Goal: Contribute content: Contribute content

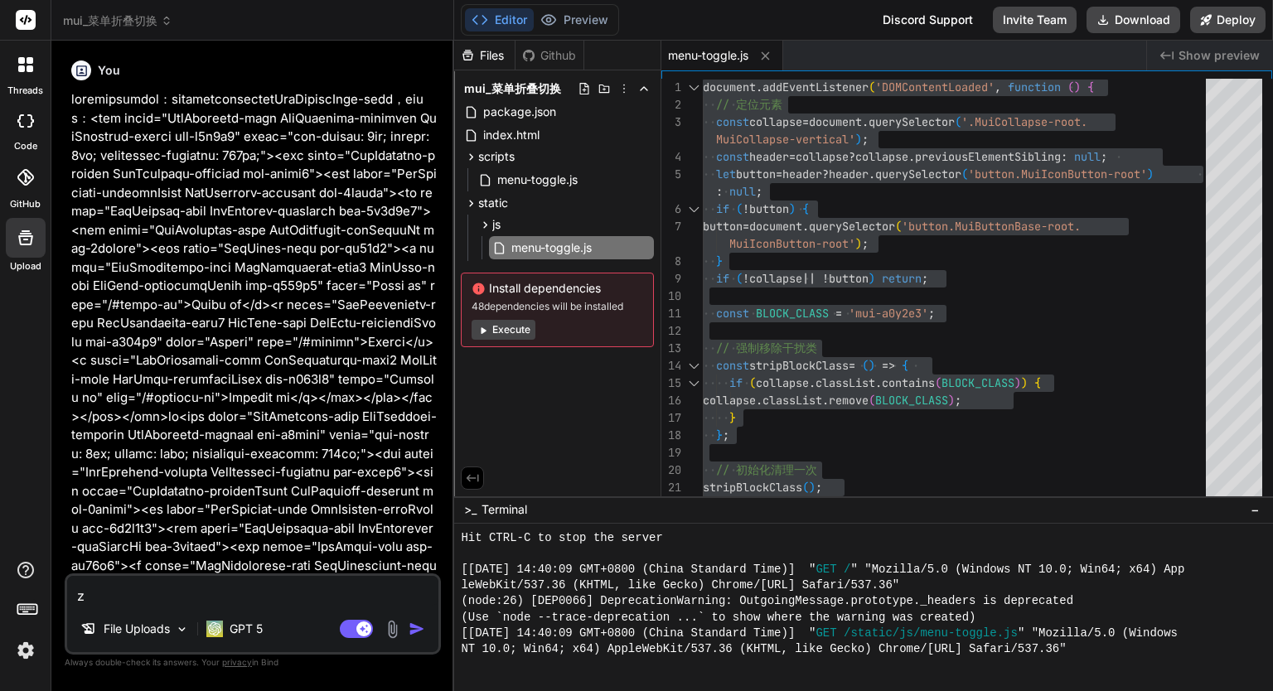
type textarea "za"
type textarea "x"
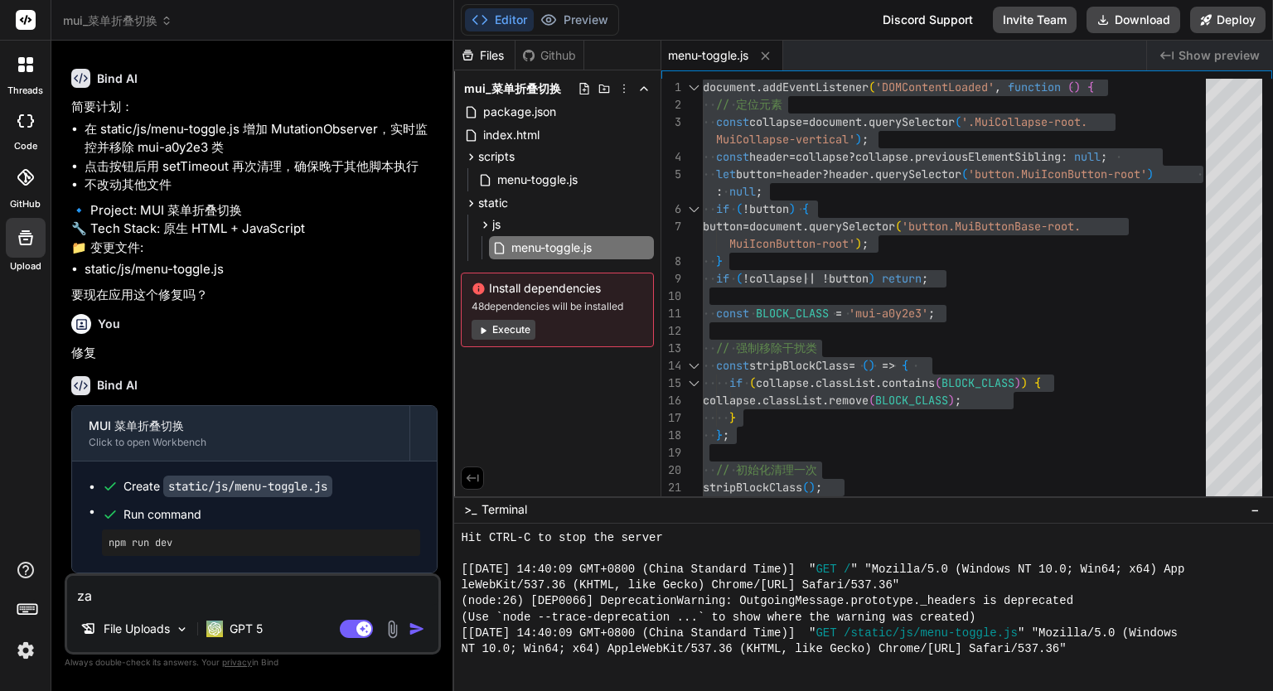
type textarea "zai"
type textarea "x"
type textarea "zaij"
type textarea "x"
type textarea "zaijn"
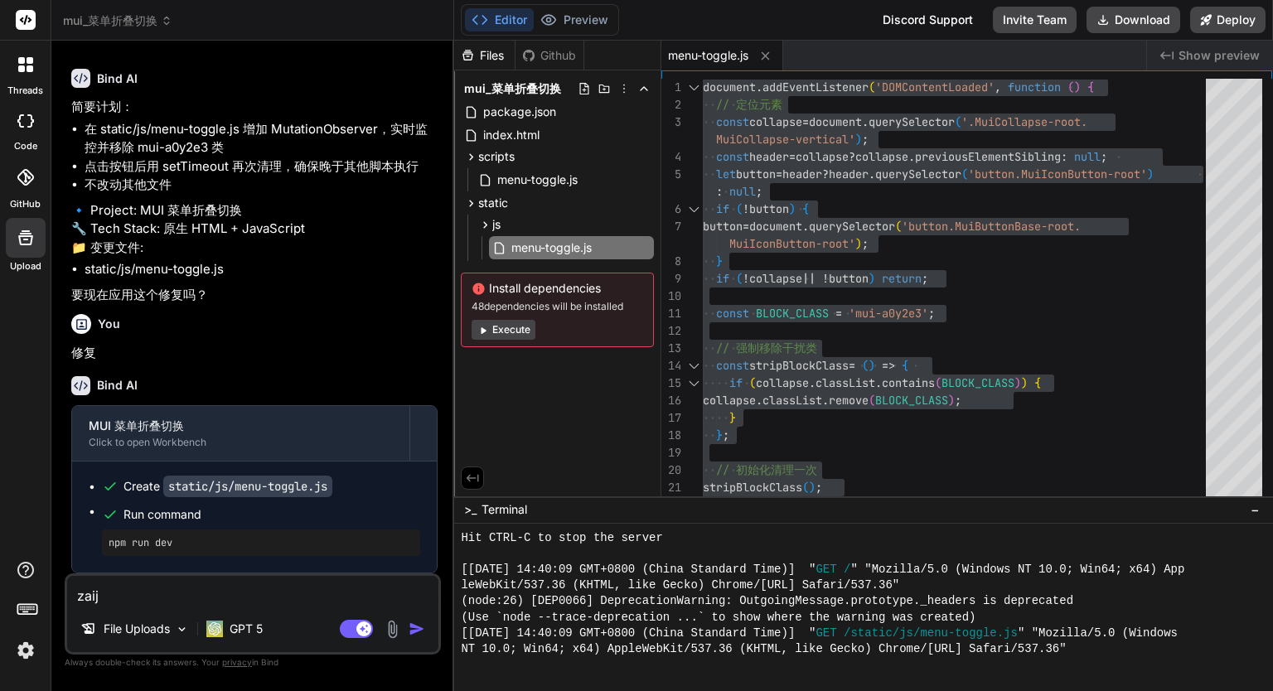
type textarea "x"
type textarea "zaij"
type textarea "x"
type textarea "zai"
type textarea "x"
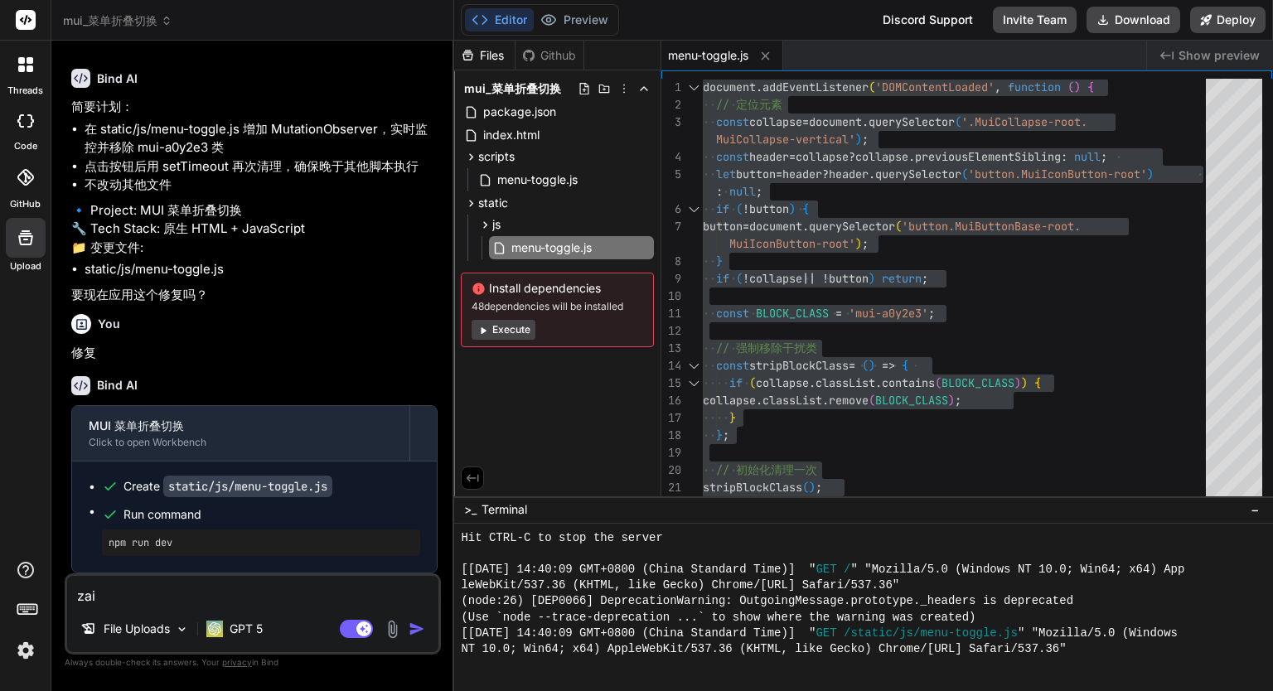
type textarea "za"
type textarea "x"
type textarea "z"
type textarea "x"
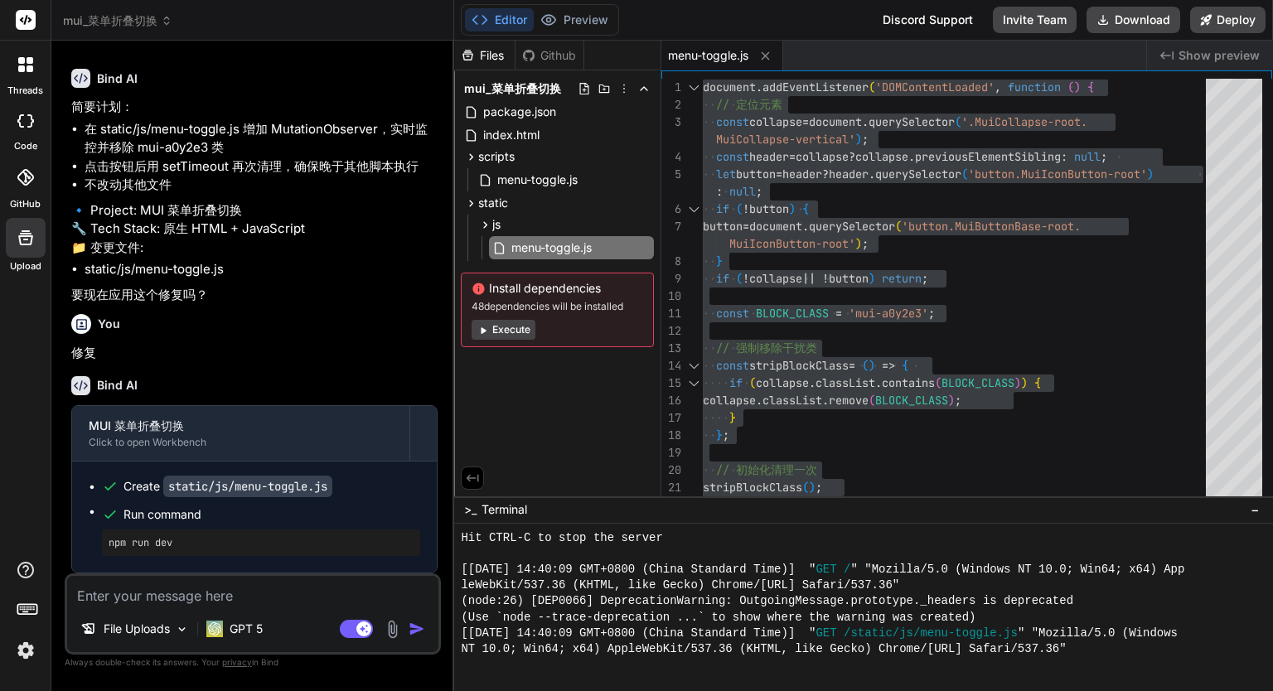
type textarea "j"
type textarea "x"
type textarea "ji"
type textarea "x"
type textarea "[PERSON_NAME]"
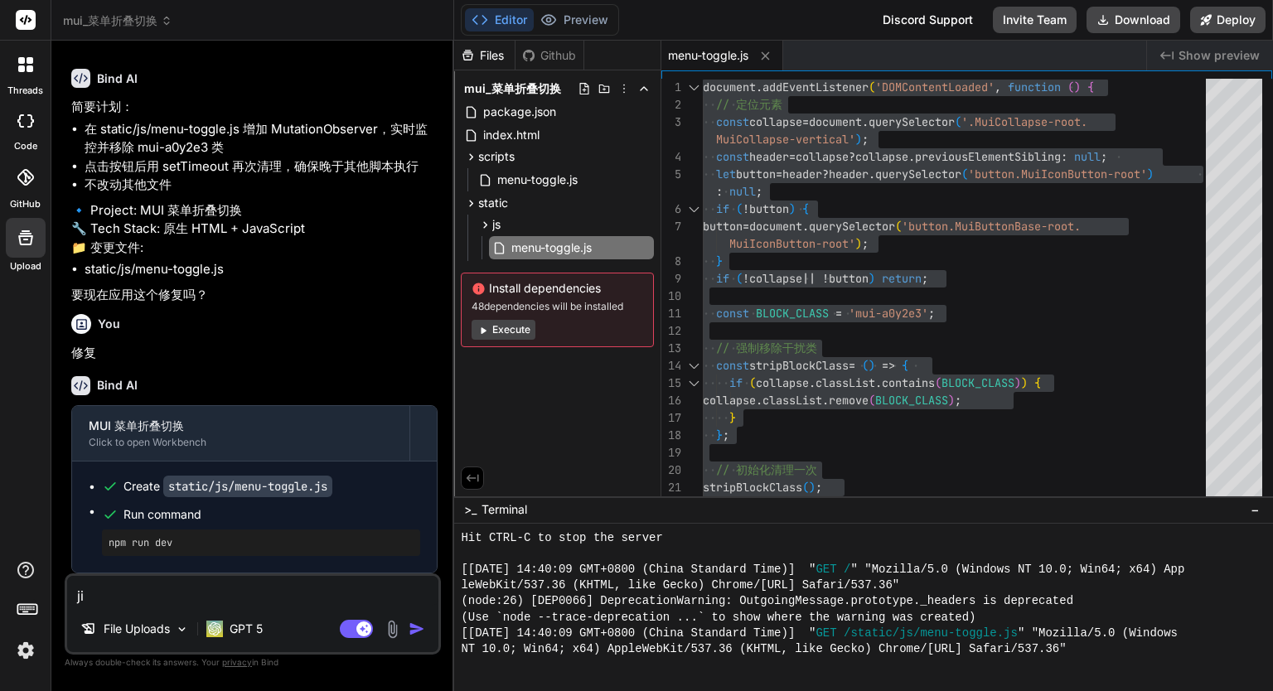
type textarea "x"
type textarea "jin'j"
type textarea "x"
type textarea "jin'ji"
type textarea "x"
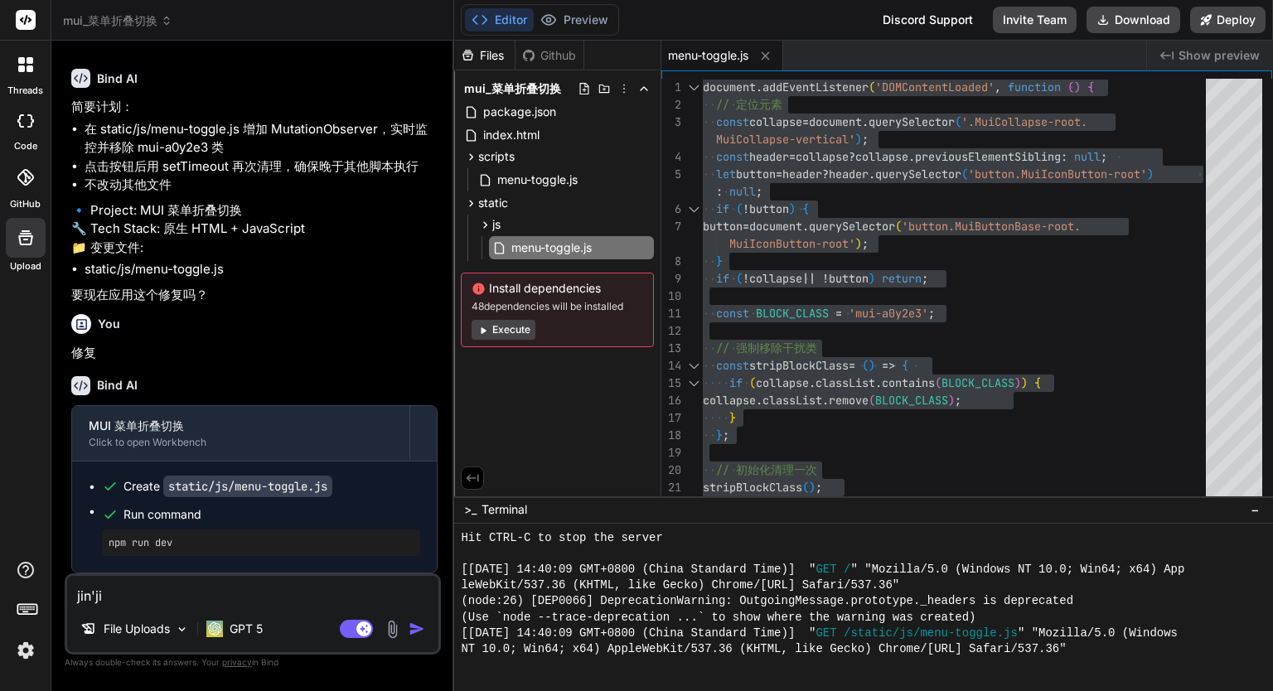
type textarea "[PERSON_NAME]"
type textarea "x"
type textarea "[PERSON_NAME]'y"
type textarea "x"
type textarea "[PERSON_NAME]"
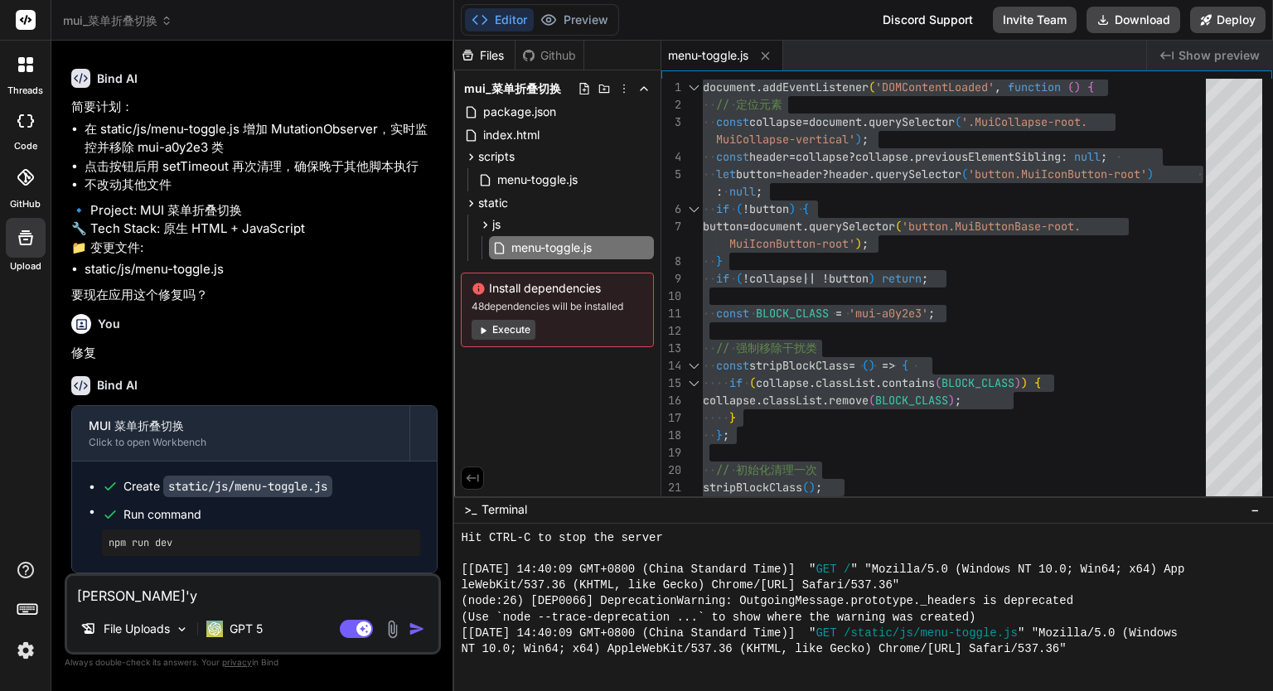
type textarea "x"
type textarea "[PERSON_NAME]"
type textarea "x"
type textarea "[PERSON_NAME]"
type textarea "x"
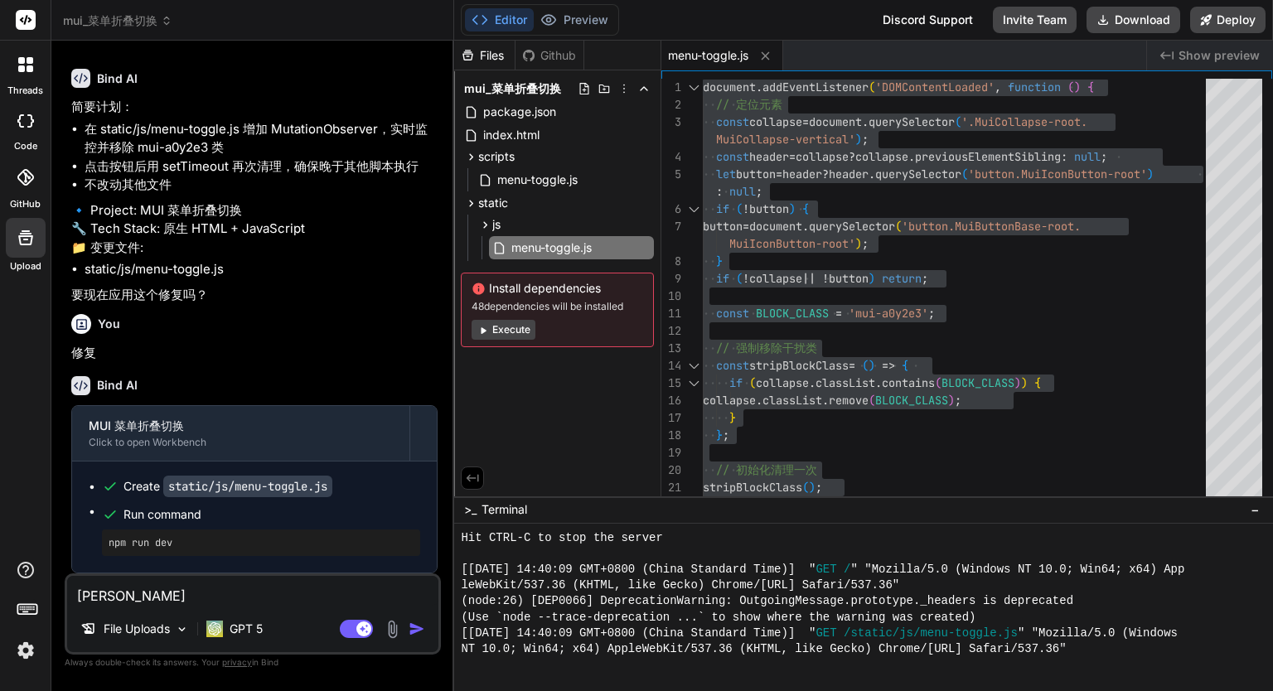
type textarea "进进一步"
type textarea "x"
type textarea "进进一步x"
type textarea "x"
type textarea "进进一步xi"
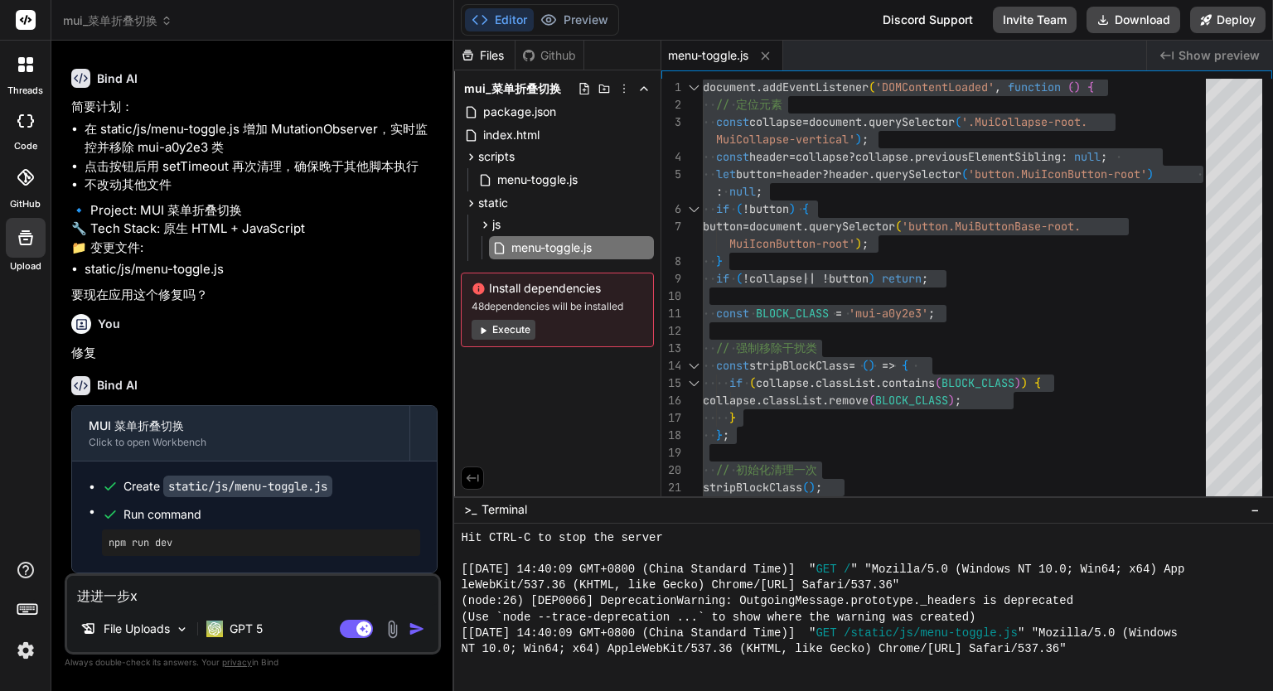
type textarea "x"
type textarea "进进一步xiu"
type textarea "x"
type textarea "进进一步xiu'g"
type textarea "x"
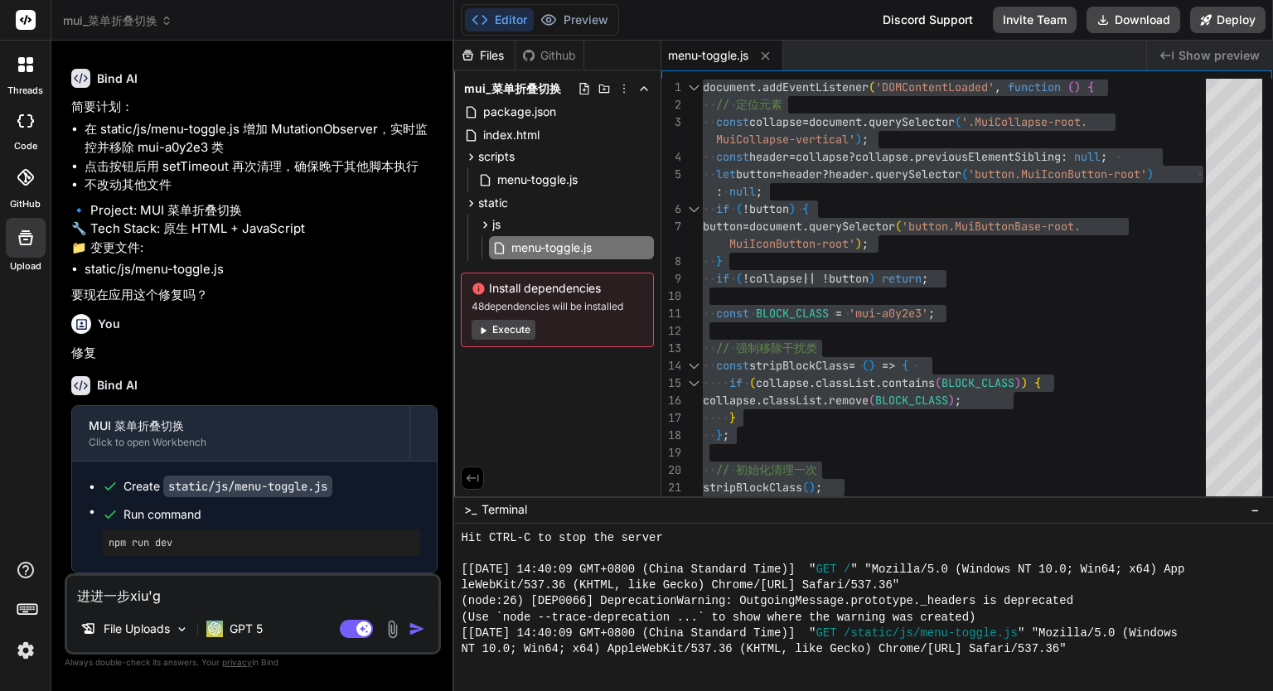
type textarea "进进一步xiu'ga"
type textarea "x"
type textarea "进进一步xiu'gai"
type textarea "x"
type textarea "进进一步修改"
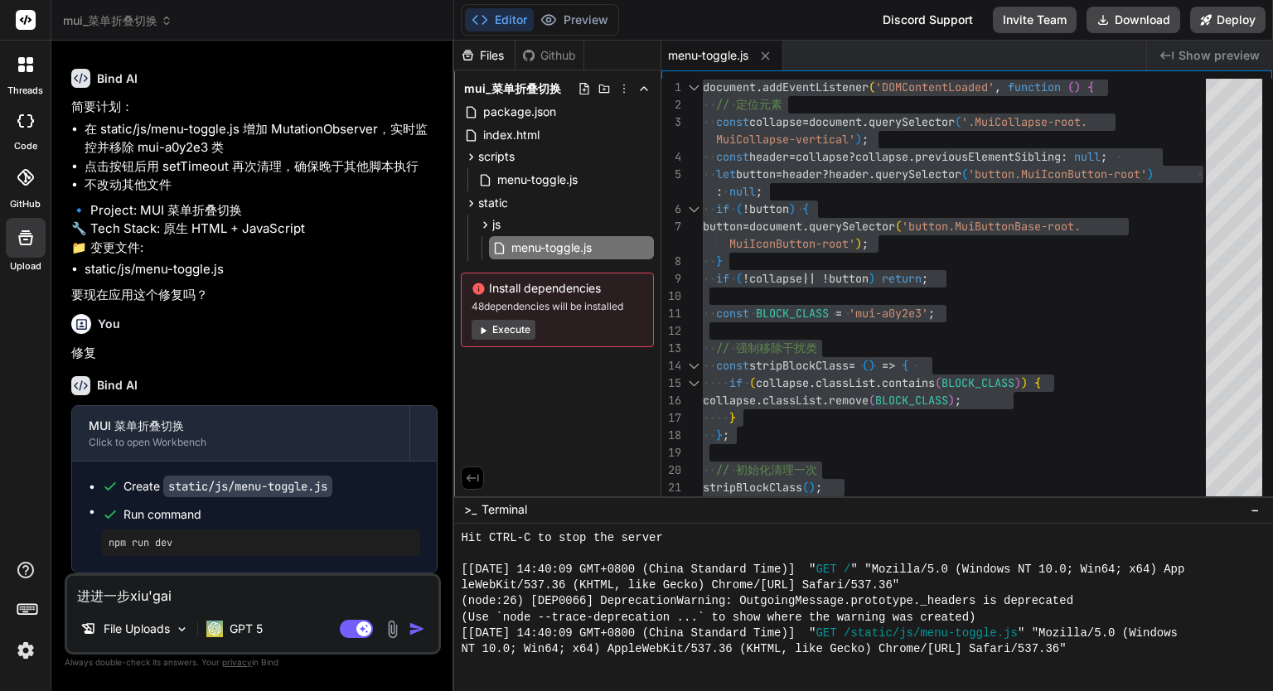
type textarea "x"
type textarea "进进一步修改，"
type textarea "x"
drag, startPoint x: 86, startPoint y: 279, endPoint x: 206, endPoint y: 281, distance: 120.2
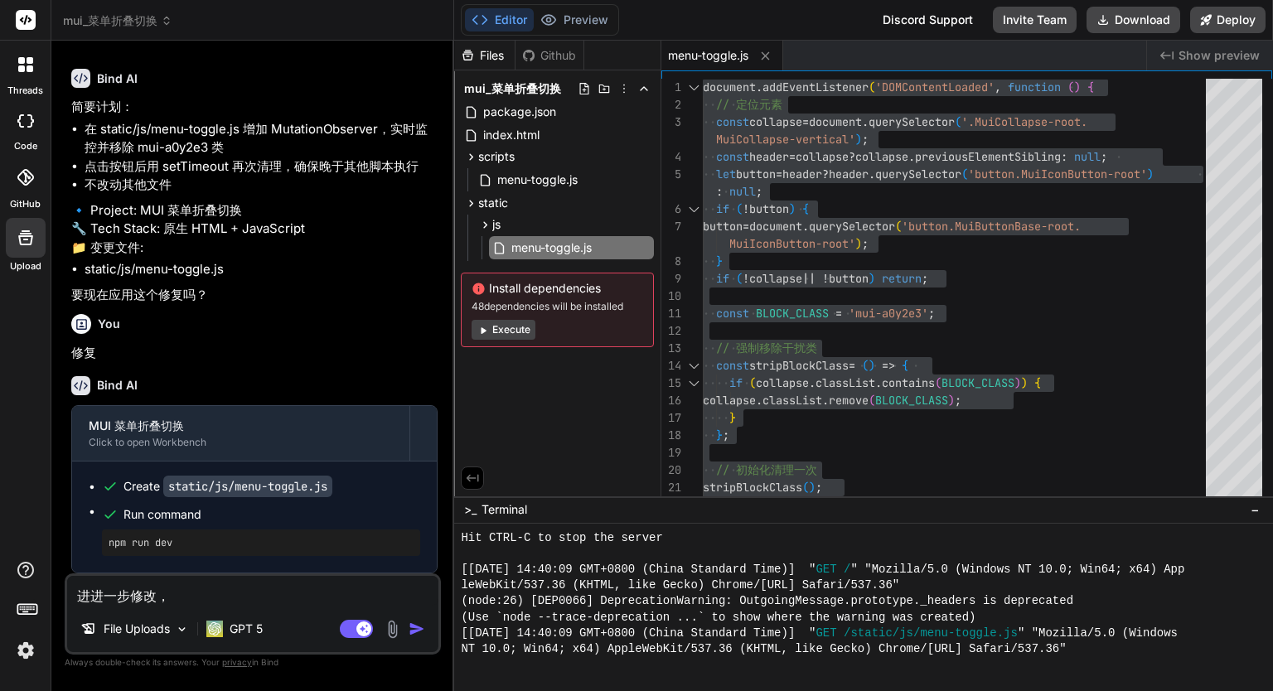
drag, startPoint x: 230, startPoint y: 302, endPoint x: 86, endPoint y: 284, distance: 145.3
copy li "在按钮点击时，先移除 collapse 容器上的类名 mui-a0y2e3，再执行原有展开/收起逻辑"
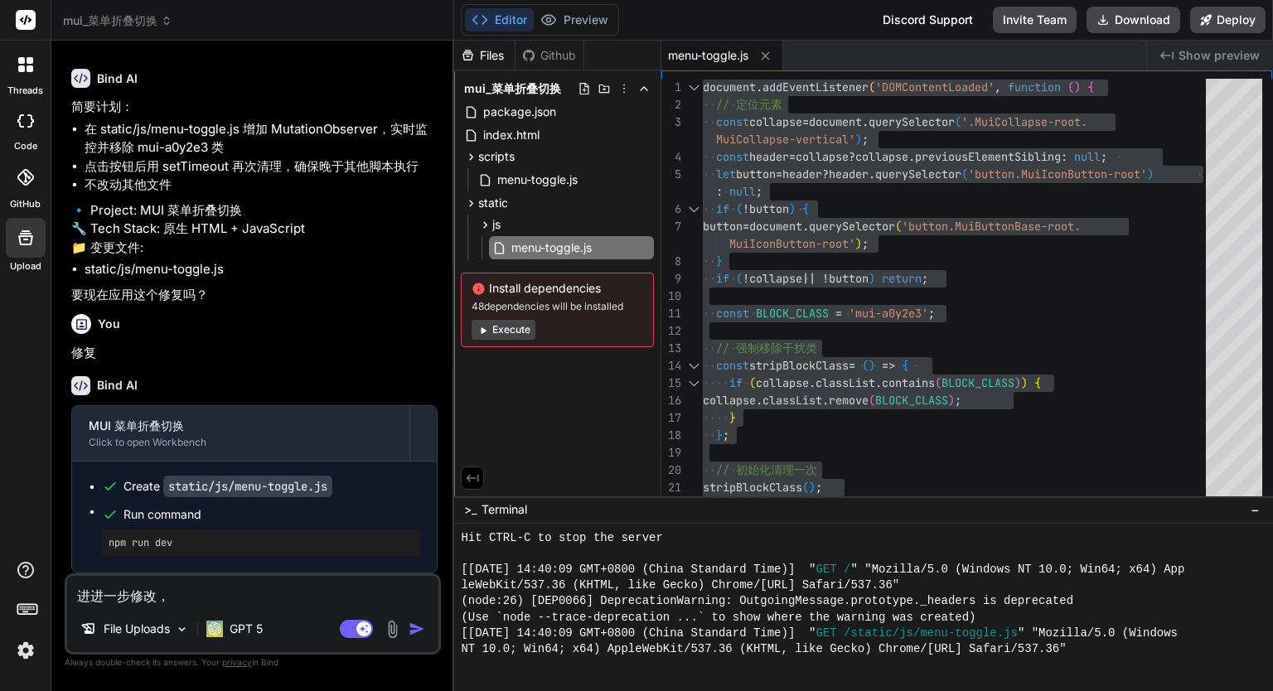
click at [181, 595] on textarea "进进一步修改，" at bounding box center [252, 591] width 371 height 30
paste textarea "在按钮点击时，先移除 collapse 容器上的类名 mui-a0y2e3，再执行原有展开/收起逻辑"
type textarea "进进一步修改，在按钮点击时，先移除 collapse 容器上的类名 mui-a0y2e3，再执行原有展开/收起逻辑"
type textarea "x"
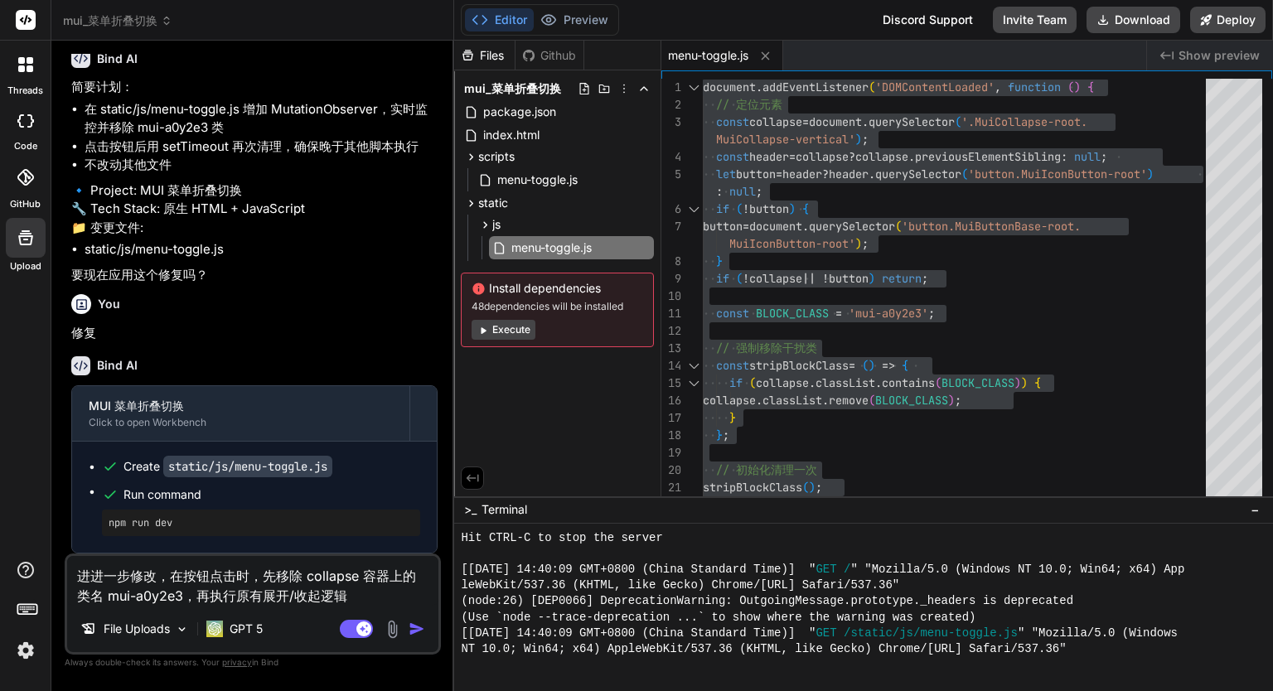
click at [181, 577] on textarea "进进一步修改，在按钮点击时，先移除 collapse 容器上的类名 mui-a0y2e3，再执行原有展开/收起逻辑" at bounding box center [252, 581] width 371 height 50
type textarea "进进一步修改，在d按钮点击时，先移除 collapse 容器上的类名 mui-a0y2e3，再执行原有展开/收起逻辑"
type textarea "x"
type textarea "进进一步修改，在di按钮点击时，先移除 collapse 容器上的类名 mui-a0y2e3，再执行原有展开/收起逻辑"
type textarea "x"
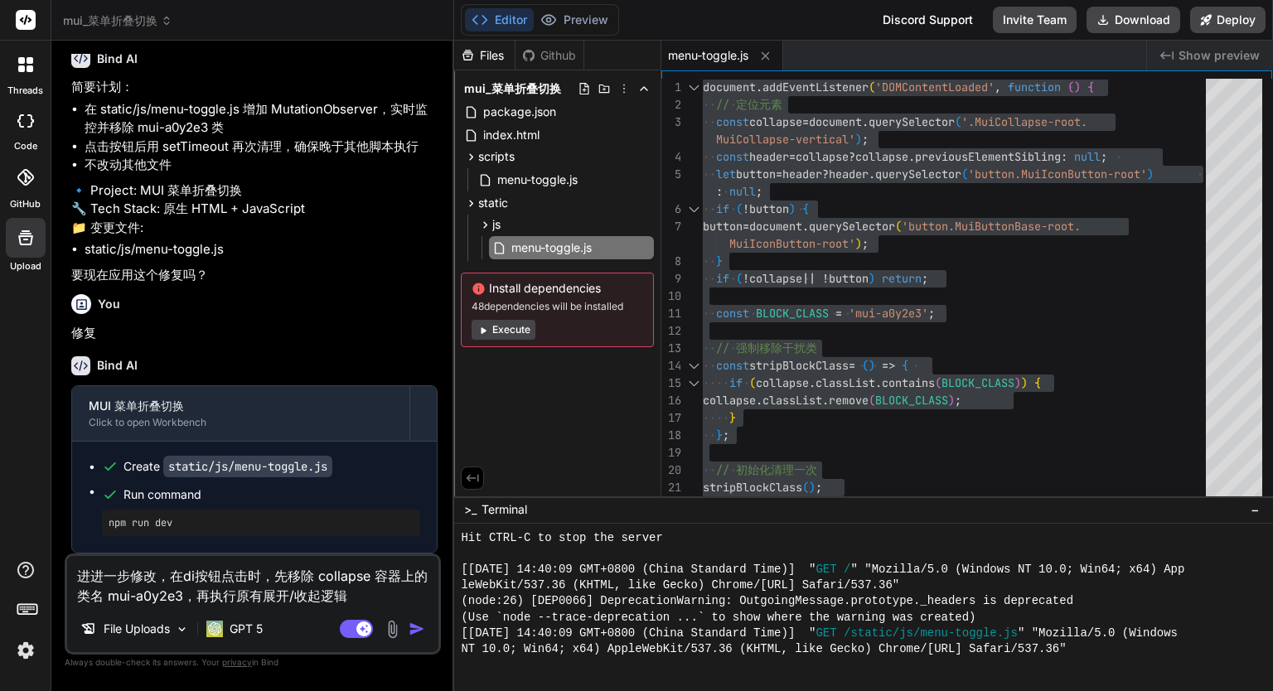
type textarea "进进一步修改，在dia按钮点击时，先移除 collapse 容器上的类名 mui-a0y2e3，再执行原有展开/收起逻辑"
type textarea "x"
type textarea "进进一步修改，在dian按钮点击时，先移除 collapse 容器上的类名 mui-a0y2e3，再执行原有展开/收起逻辑"
type textarea "x"
type textarea "进进一步修改，在dian'j按钮点击时，先移除 collapse 容器上的类名 mui-a0y2e3，再执行原有展开/收起逻辑"
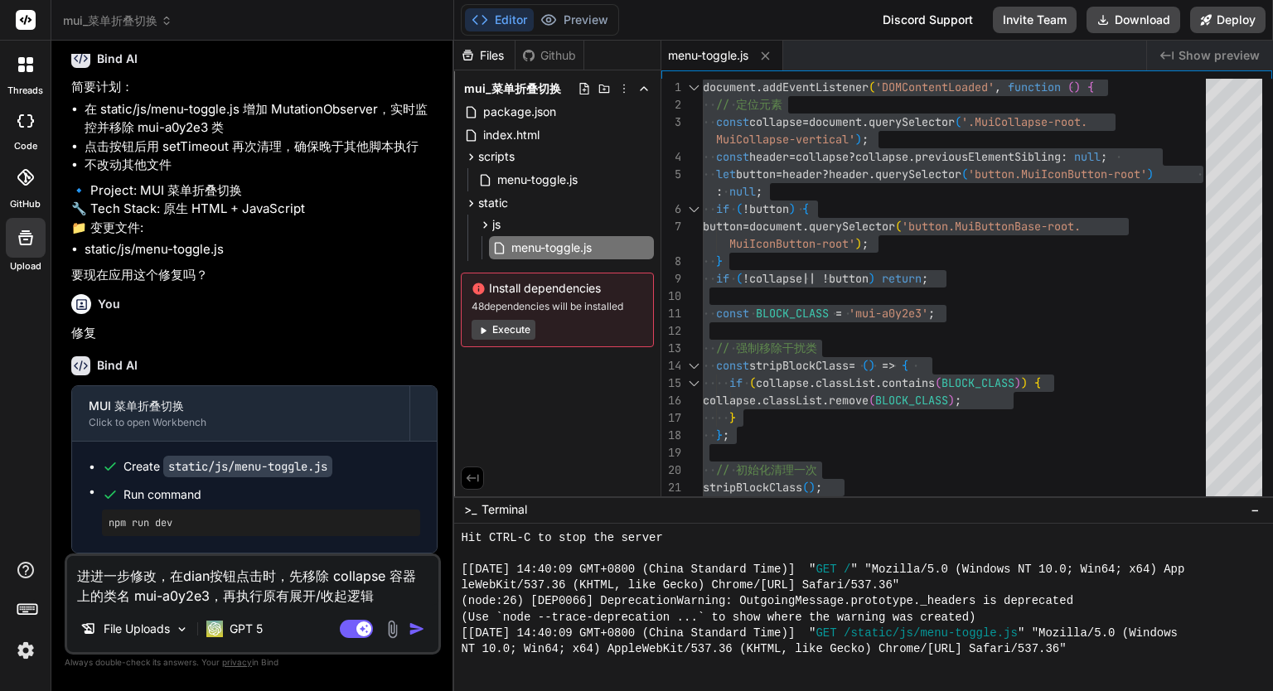
type textarea "x"
type textarea "进进一步修改，在dian'ji按钮点击时，先移除 collapse 容器上的类名 mui-a0y2e3，再执行原有展开/收起逻辑"
type textarea "x"
type textarea "进进一步修改，在点击按钮点击时，先移除 collapse 容器上的类名 mui-a0y2e3，再执行原有展开/收起逻辑"
type textarea "x"
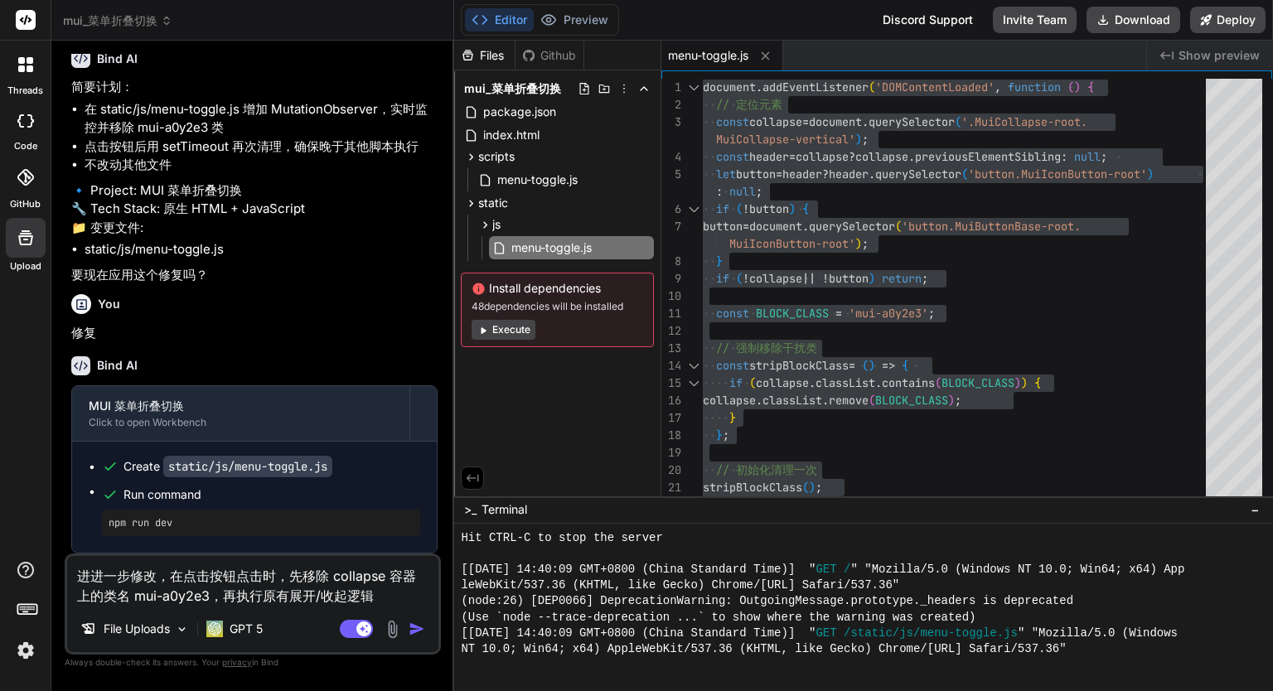
type textarea "进进一步修改，在点击c按钮点击时，先移除 collapse 容器上的类名 mui-a0y2e3，再执行原有展开/收起逻辑"
type textarea "x"
type textarea "进进一步修改，在点击ca按钮点击时，先移除 collapse 容器上的类名 mui-a0y2e3，再执行原有展开/收起逻辑"
type textarea "x"
type textarea "进进一步修改，在点击cai按钮点击时，先移除 collapse 容器上的类名 mui-a0y2e3，再执行原有展开/收起逻辑"
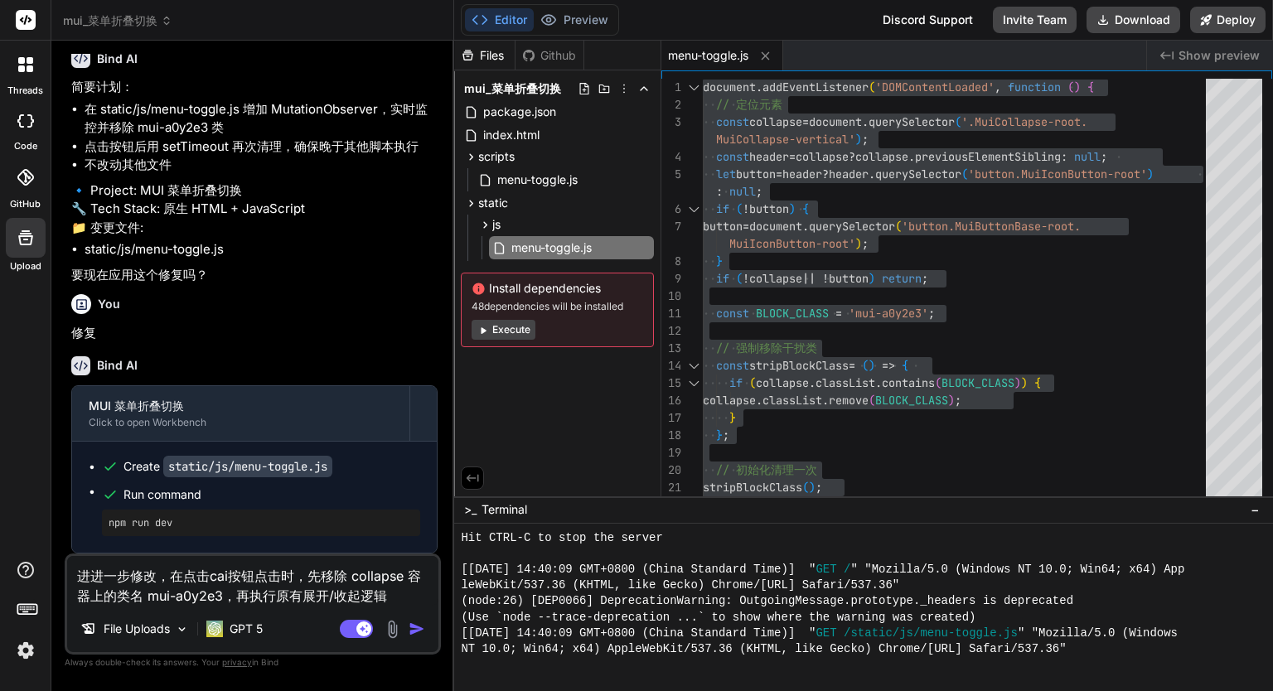
type textarea "x"
type textarea "进进一步修改，在点击cai'd按钮点击时，先移除 collapse 容器上的类名 mui-a0y2e3，再执行原有展开/收起逻辑"
type textarea "x"
type textarea "进进一步修改，在点击cai'da按钮点击时，先移除 collapse 容器上的类名 mui-a0y2e3，再执行原有展开/收起逻辑"
type textarea "x"
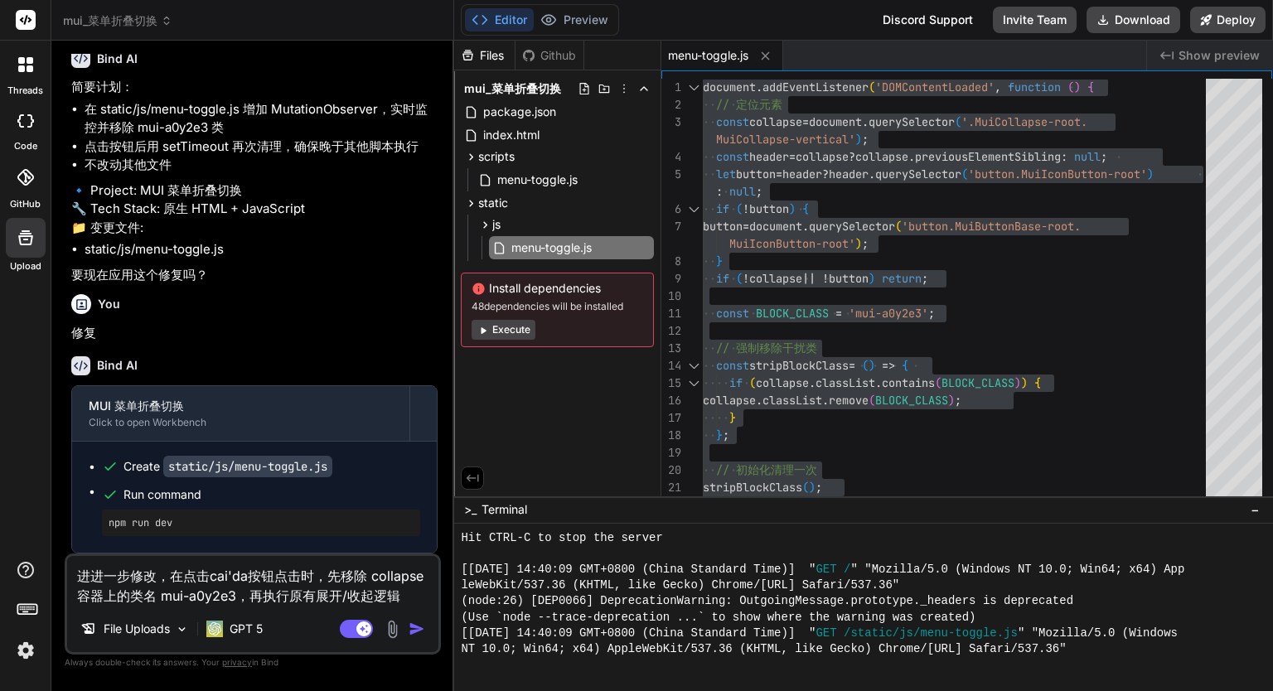
type textarea "进进一步修改，在点击cai'[PERSON_NAME]按钮点击时，先移除 collapse 容器上的类名 mui-a0y2e3，再执行原有展开/收起逻辑"
type textarea "x"
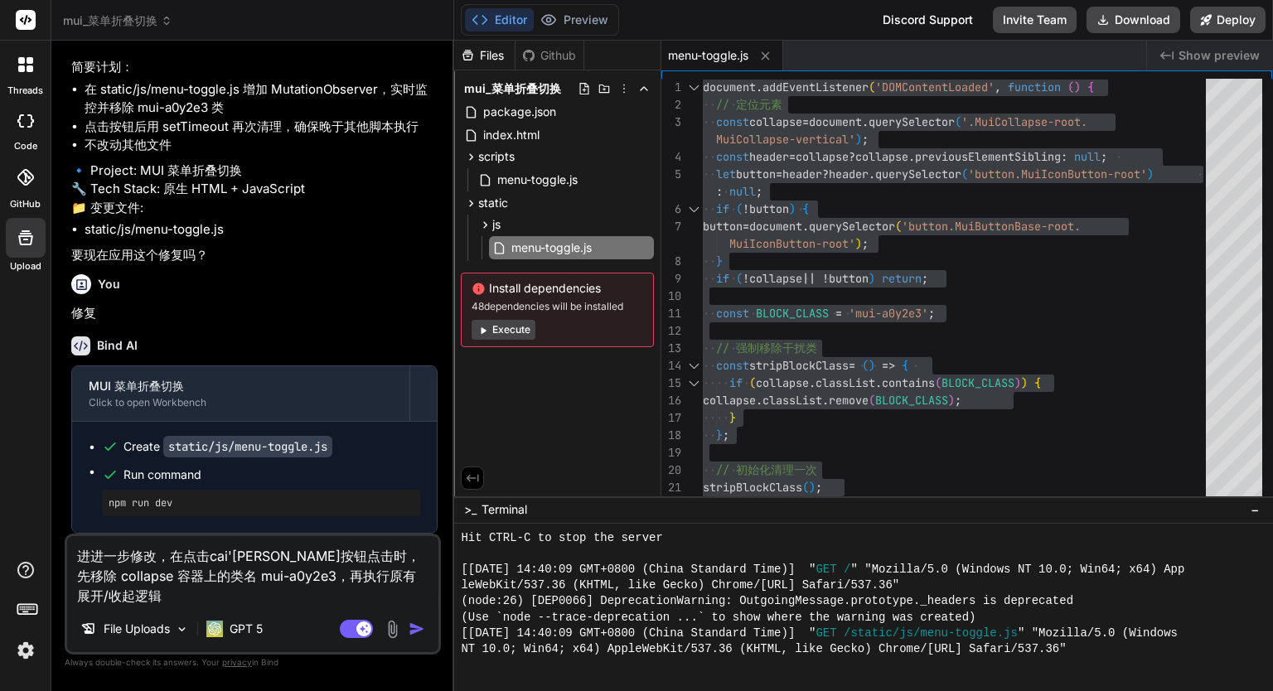
type textarea "进进一步修改，在点击菜单按钮点击时，先移除 collapse 容器上的类名 mui-a0y2e3，再执行原有展开/收起逻辑"
type textarea "x"
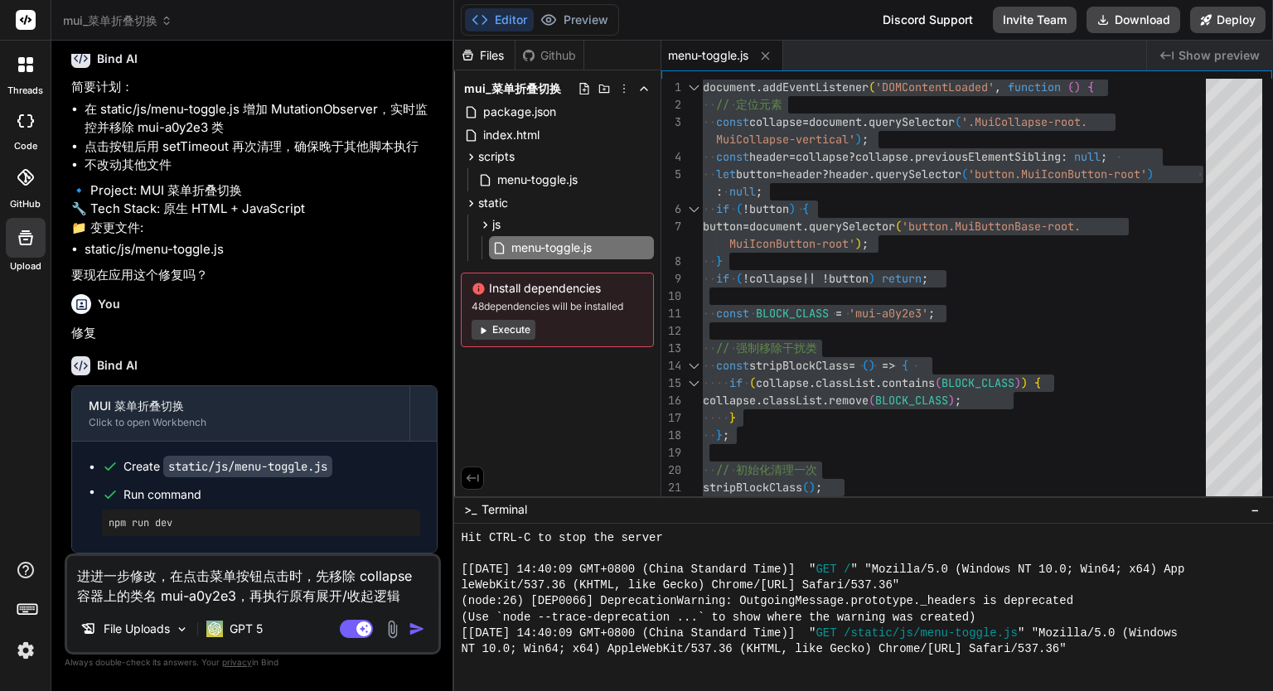
type textarea "进进一步修改，在点菜单按钮点击时，先移除 collapse 容器上的类名 mui-a0y2e3，再执行原有展开/收起逻辑"
type textarea "x"
type textarea "进进一步修改，在菜单按钮点击时，先移除 collapse 容器上的类名 mui-a0y2e3，再执行原有展开/收起逻辑"
type textarea "x"
click at [267, 575] on textarea "进进一步修改，在菜单按钮点击时，先移除 collapse 容器上的类名 mui-a0y2e3，再执行原有展开/收起逻辑" at bounding box center [252, 581] width 371 height 50
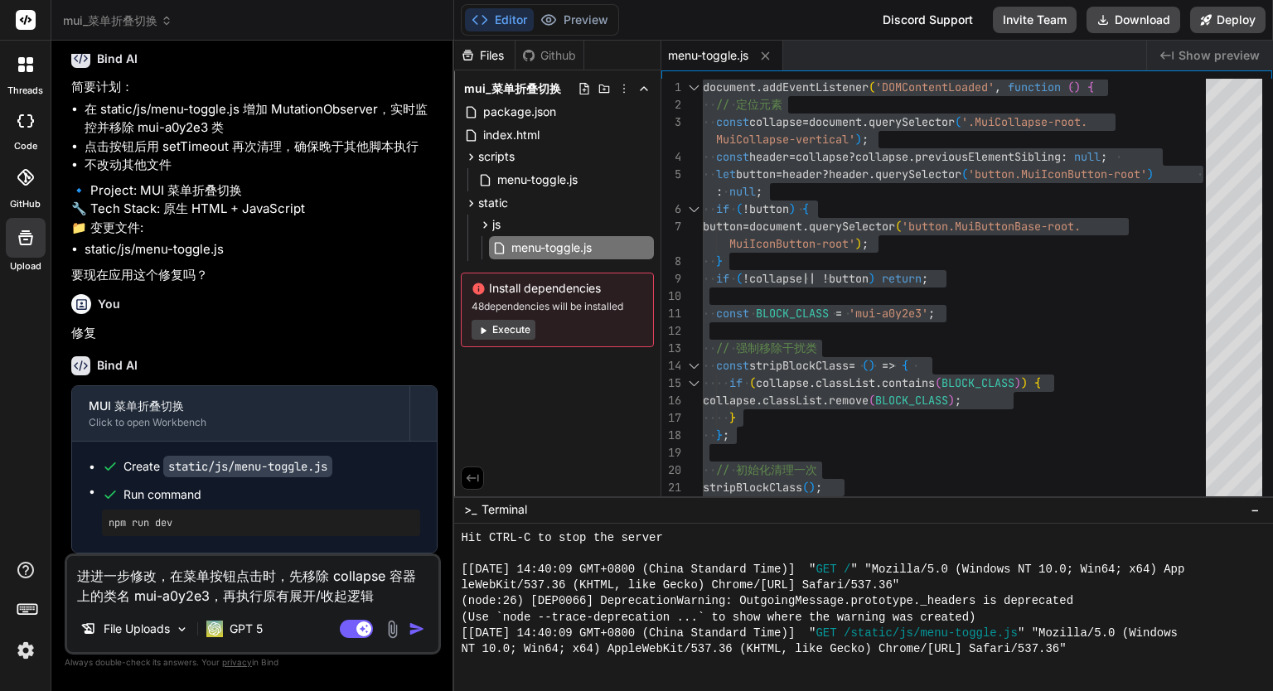
type textarea "进进一步修改，在菜单按钮点击h，先移除 collapse 容器上的类名 mui-a0y2e3，再执行原有展开/收起逻辑"
type textarea "x"
type textarea "进进一步修改，在菜单按钮点击后，先移除 collapse 容器上的类名 mui-a0y2e3，再执行原有展开/收起逻辑"
type textarea "x"
type textarea "进进一步修改，在菜单按钮点击后，先移除 collapse 容器上的类名 mui-a0y2e3，再执行原有展开/收起逻辑"
